Goal: Navigation & Orientation: Go to known website

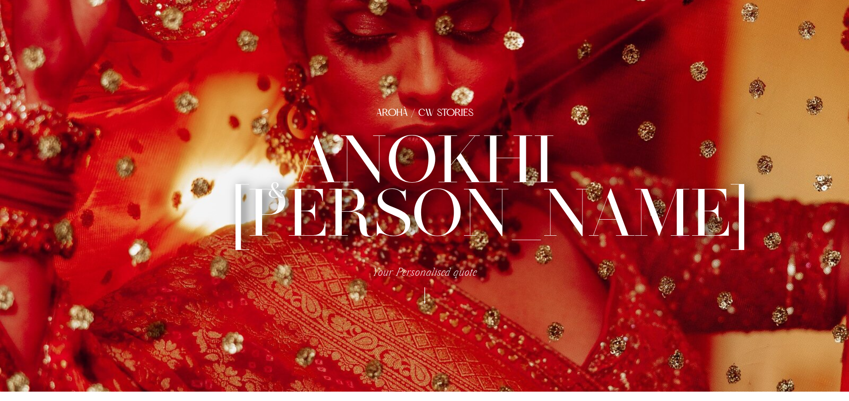
scroll to position [11, 0]
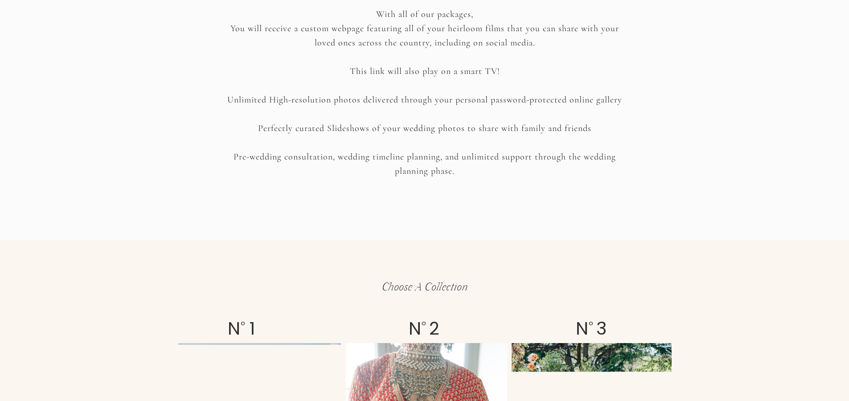
scroll to position [1281, 0]
